Goal: Task Accomplishment & Management: Manage account settings

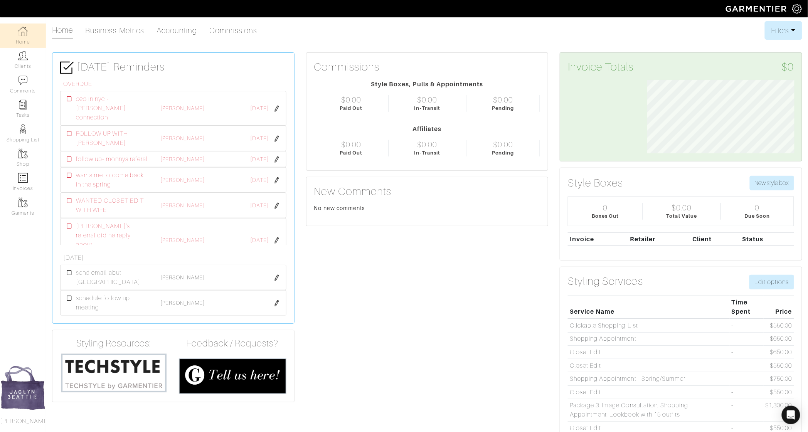
scroll to position [74, 159]
click at [39, 62] on link "Clients" at bounding box center [23, 60] width 46 height 24
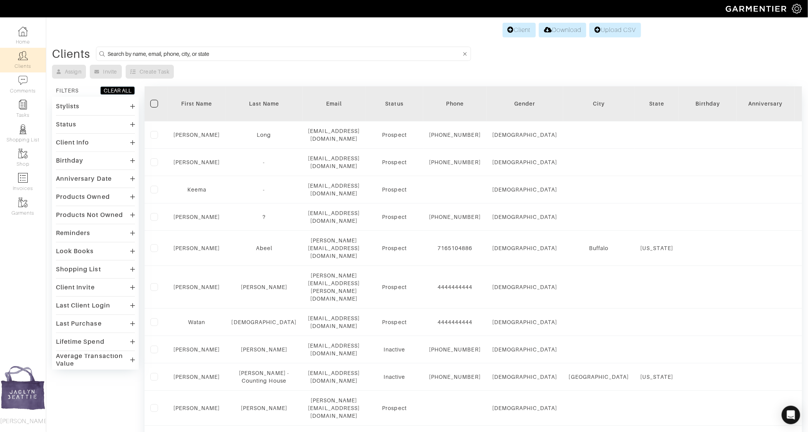
click at [118, 56] on input at bounding box center [285, 54] width 354 height 10
type input "jen niesen"
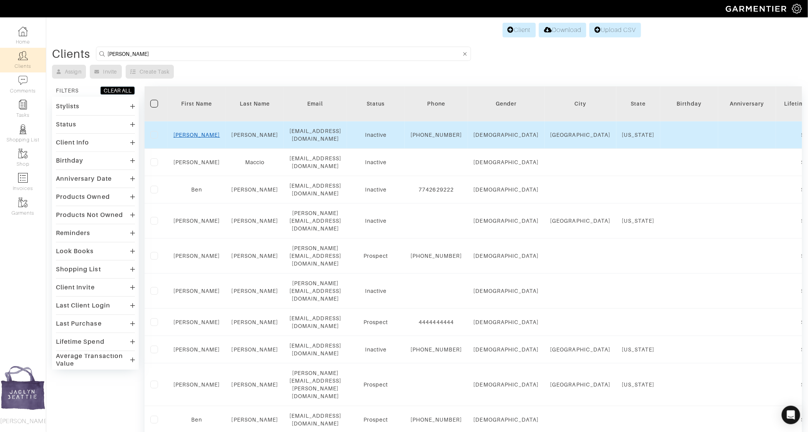
click at [201, 135] on link "Jennifer" at bounding box center [196, 135] width 47 height 6
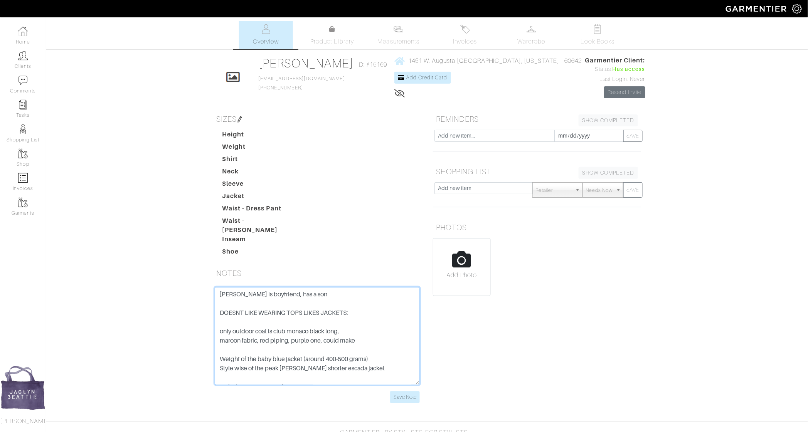
click at [219, 287] on textarea "[PERSON_NAME] is boyfriend, has a son DOESNT LIKE WEARING TOPS LIKES JACKETS: o…" at bounding box center [317, 336] width 205 height 98
click at [241, 295] on textarea "[PERSON_NAME] is boyfriend, has a son DOESNT LIKE WEARING TOPS LIKES JACKETS: o…" at bounding box center [317, 336] width 205 height 98
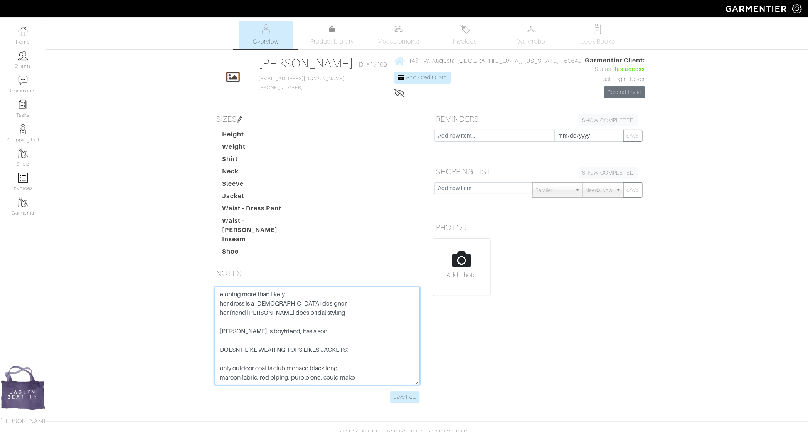
click at [256, 305] on textarea "[PERSON_NAME] is boyfriend, has a son DOESNT LIKE WEARING TOPS LIKES JACKETS: o…" at bounding box center [317, 336] width 205 height 98
click at [351, 307] on textarea "[PERSON_NAME] is boyfriend, has a son DOESNT LIKE WEARING TOPS LIKES JACKETS: o…" at bounding box center [317, 336] width 205 height 98
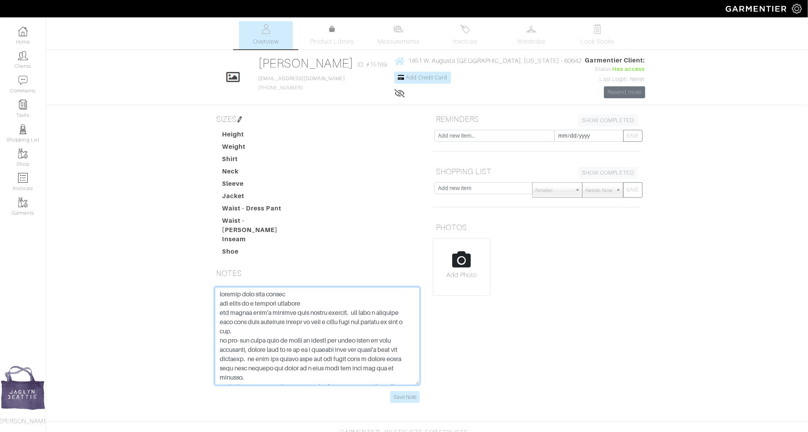
click at [291, 287] on textarea "[PERSON_NAME] is boyfriend, has a son DOESNT LIKE WEARING TOPS LIKES JACKETS: o…" at bounding box center [317, 336] width 205 height 98
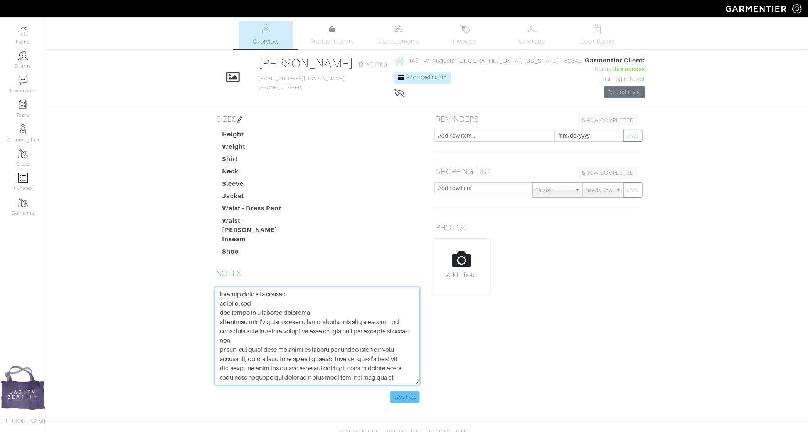
type textarea "eloping more than likely [PERSON_NAME] is son her dress is a [DEMOGRAPHIC_DATA]…"
click at [414, 391] on input "Save Note" at bounding box center [405, 397] width 30 height 12
